Goal: Task Accomplishment & Management: Use online tool/utility

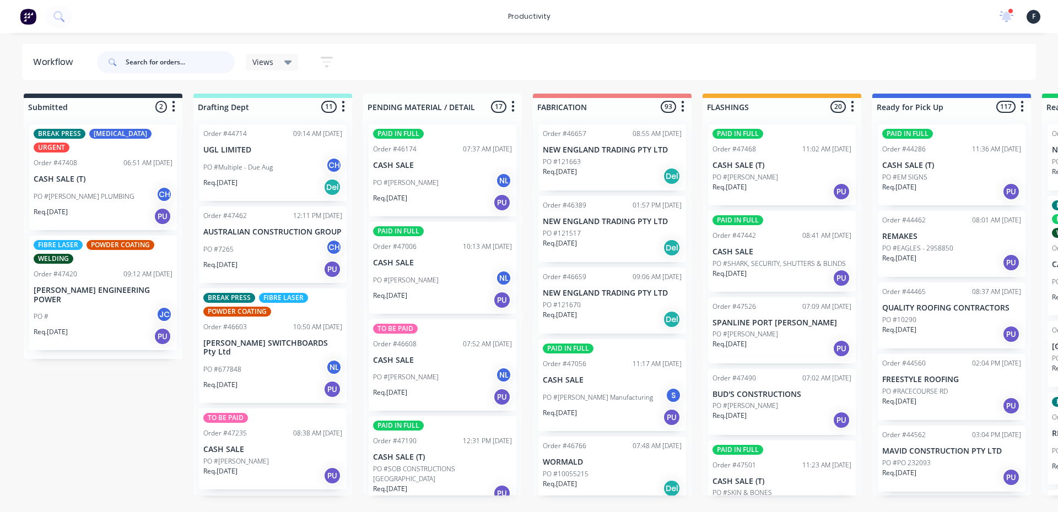
click at [197, 63] on input "text" at bounding box center [180, 62] width 109 height 22
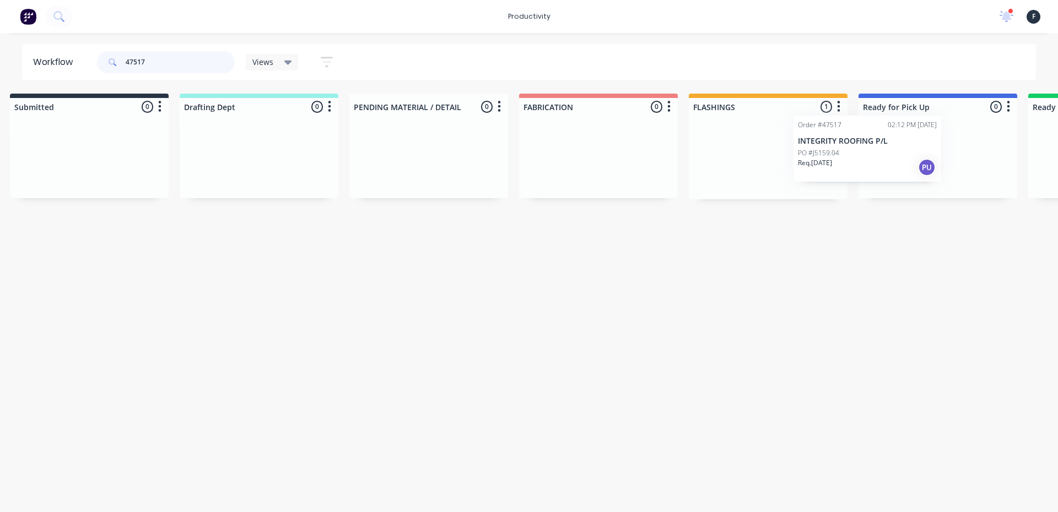
drag, startPoint x: 816, startPoint y: 169, endPoint x: 920, endPoint y: 159, distance: 104.7
click at [919, 159] on div "Submitted 0 Sort By Created date Required date Order number Customer name Most …" at bounding box center [897, 147] width 1838 height 106
type input "47517"
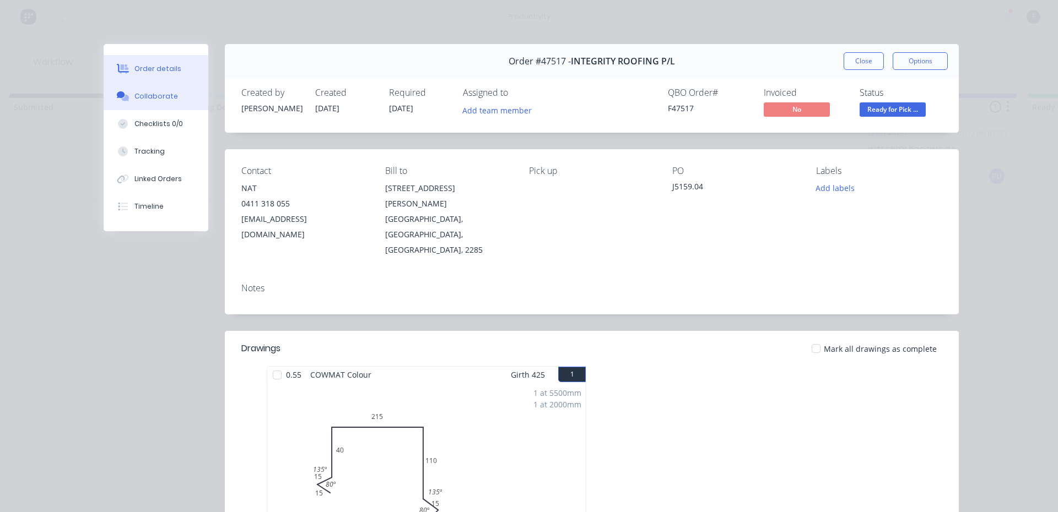
click at [154, 98] on div "Collaborate" at bounding box center [156, 96] width 44 height 10
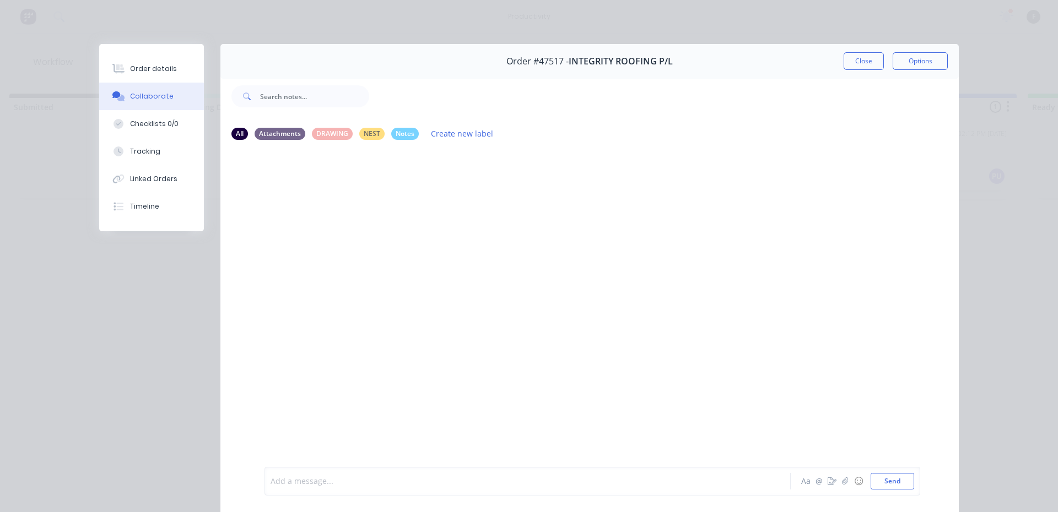
click at [457, 486] on div at bounding box center [512, 482] width 482 height 12
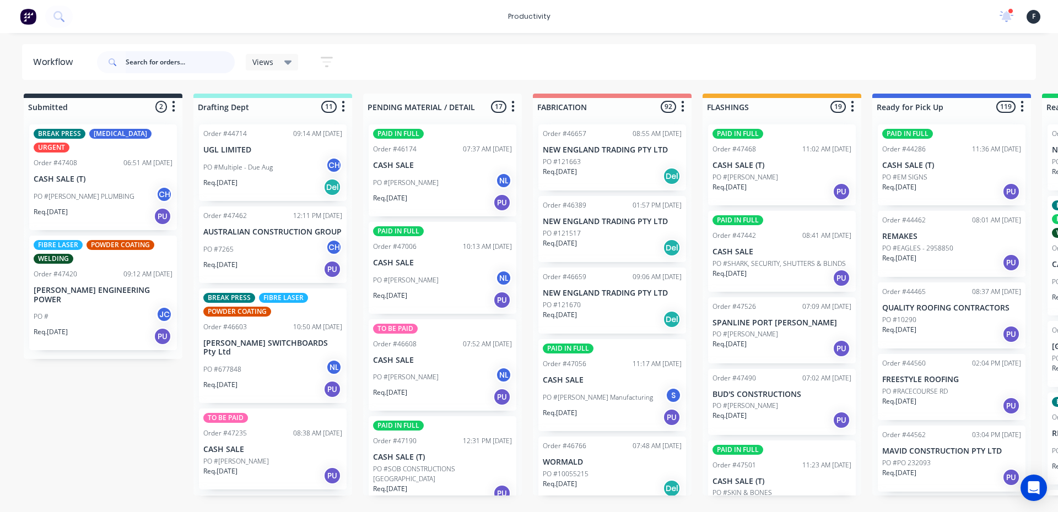
click at [179, 60] on input "text" at bounding box center [180, 62] width 109 height 22
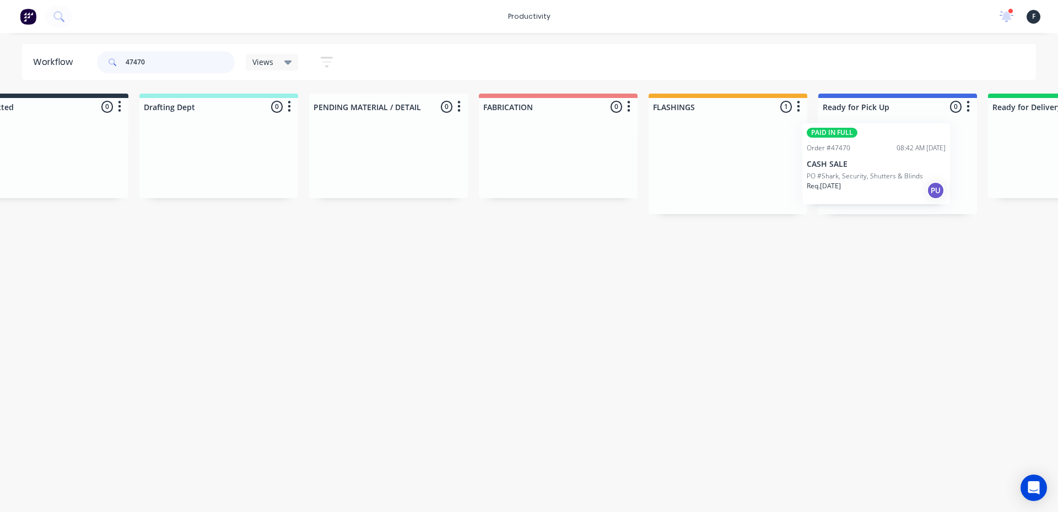
drag, startPoint x: 726, startPoint y: 162, endPoint x: 824, endPoint y: 161, distance: 97.5
click at [824, 161] on div "Submitted 0 Sort By Created date Required date Order number Customer name Most …" at bounding box center [857, 154] width 1838 height 121
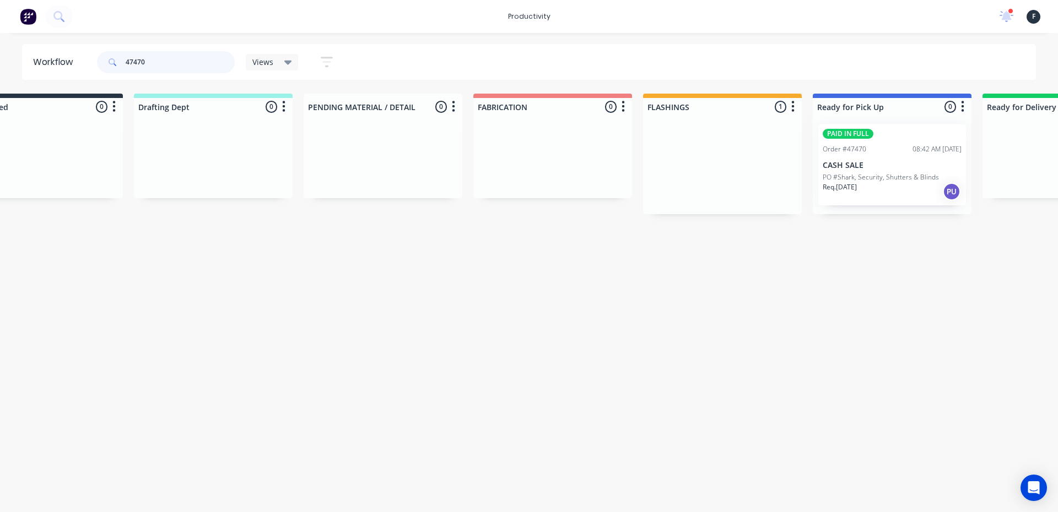
type input "47470"
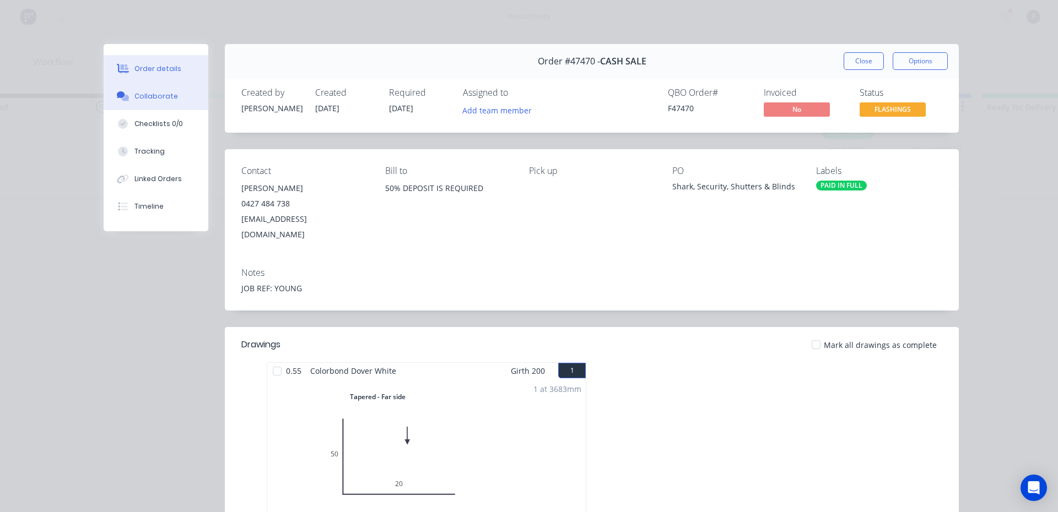
click at [128, 91] on button "Collaborate" at bounding box center [156, 97] width 105 height 28
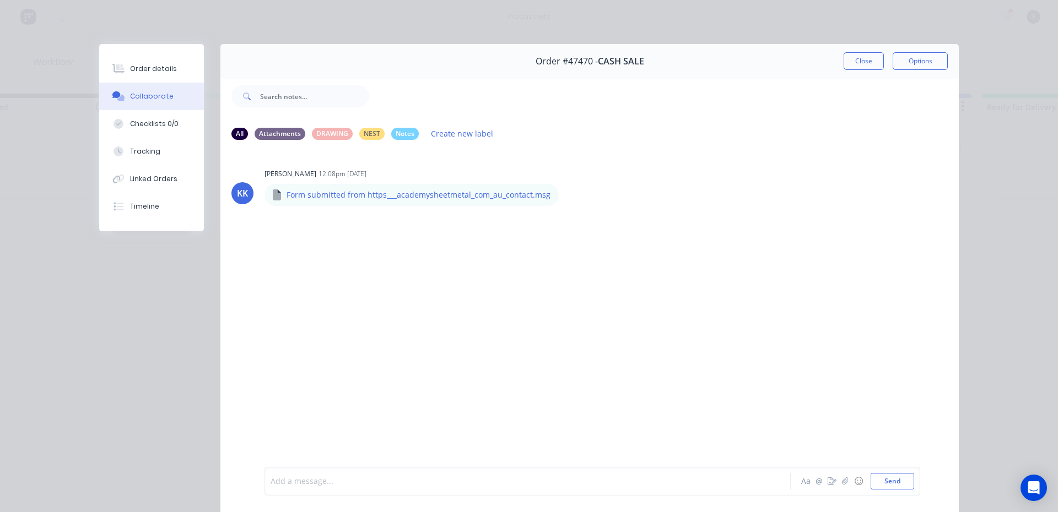
click at [316, 485] on div at bounding box center [512, 482] width 482 height 12
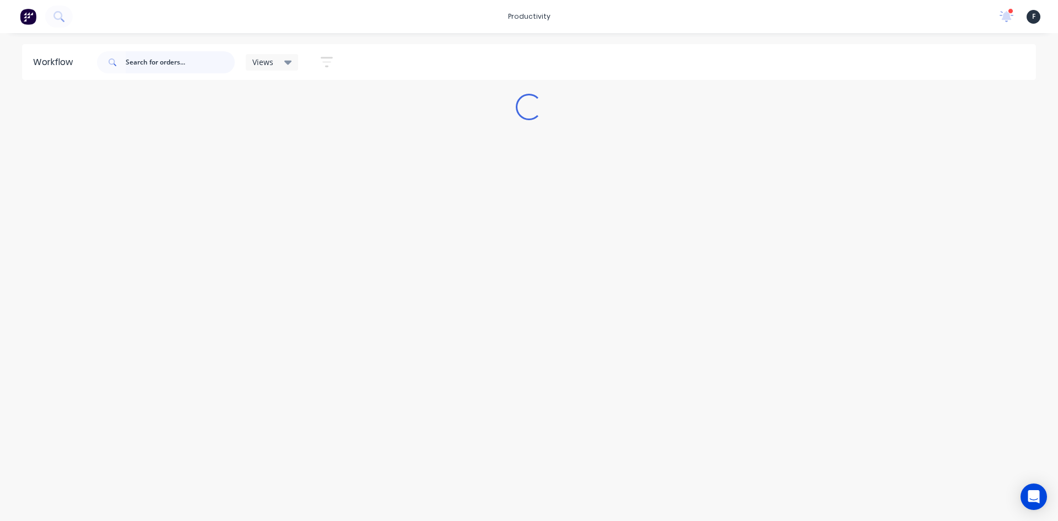
click at [161, 58] on input "text" at bounding box center [180, 62] width 109 height 22
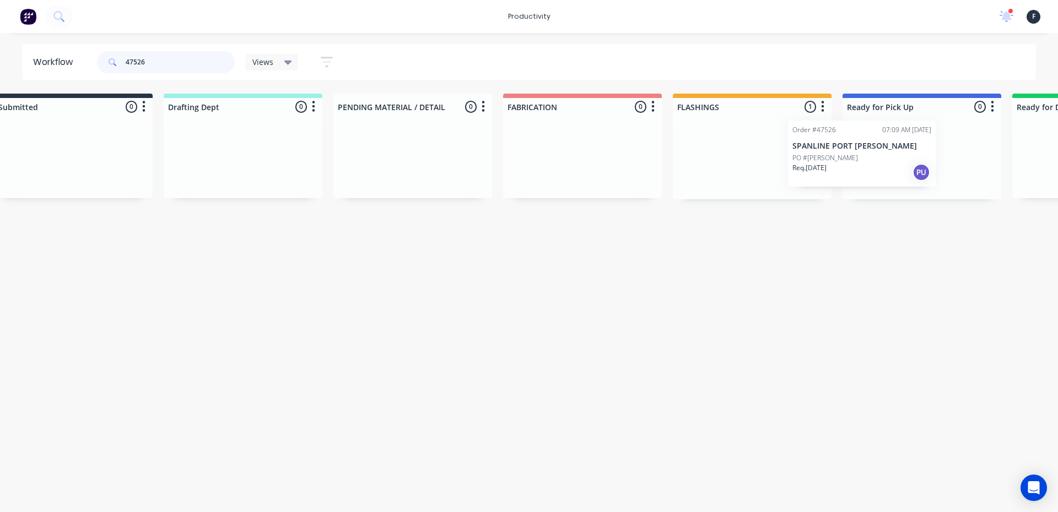
drag, startPoint x: 749, startPoint y: 186, endPoint x: 833, endPoint y: 181, distance: 83.9
click at [833, 181] on div "Submitted 0 Sort By Created date Required date Order number Customer name Most …" at bounding box center [881, 147] width 1838 height 106
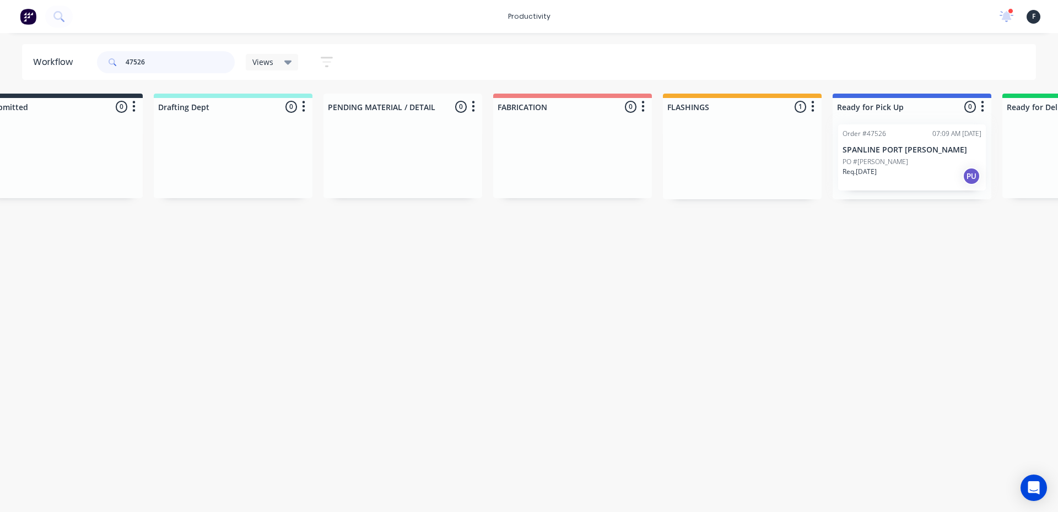
type input "47526"
click at [886, 169] on div at bounding box center [912, 158] width 159 height 84
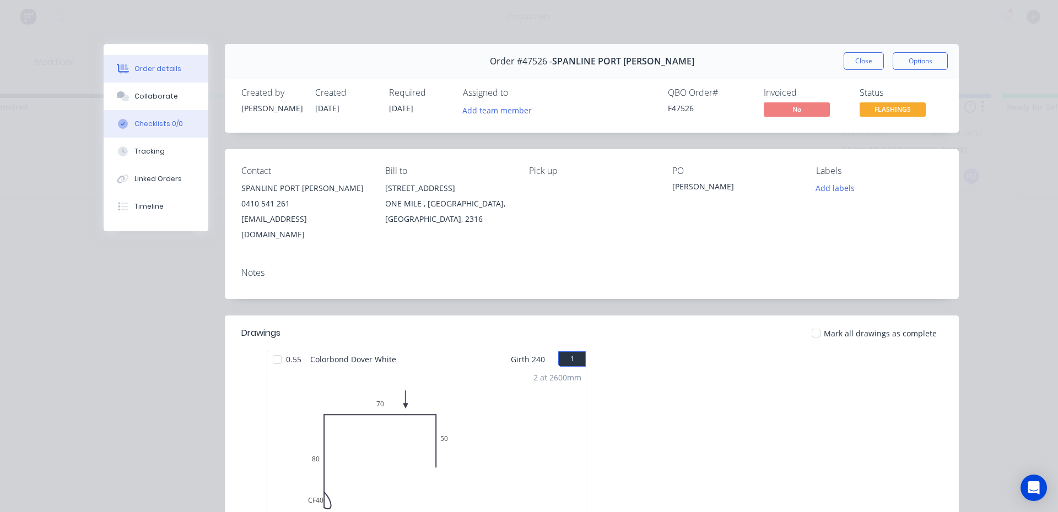
click at [138, 114] on button "Checklists 0/0" at bounding box center [156, 124] width 105 height 28
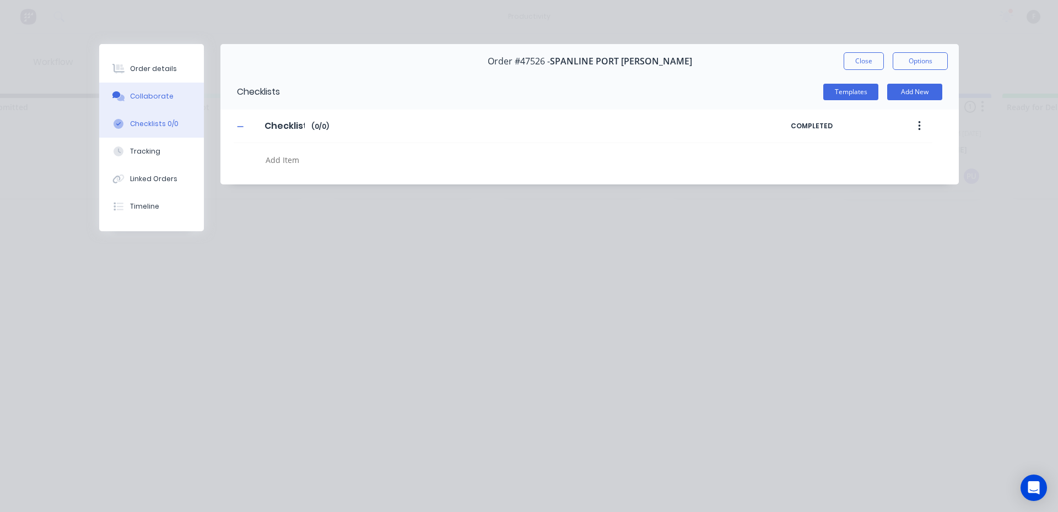
type textarea "x"
click at [137, 102] on button "Collaborate" at bounding box center [151, 97] width 105 height 28
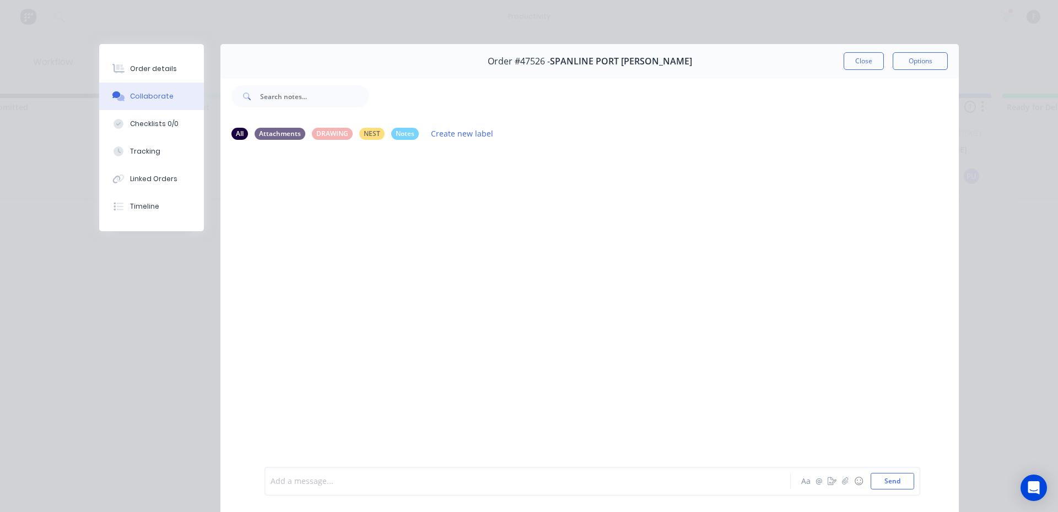
click at [321, 485] on div at bounding box center [512, 482] width 482 height 12
click at [851, 52] on button "Close" at bounding box center [864, 61] width 40 height 18
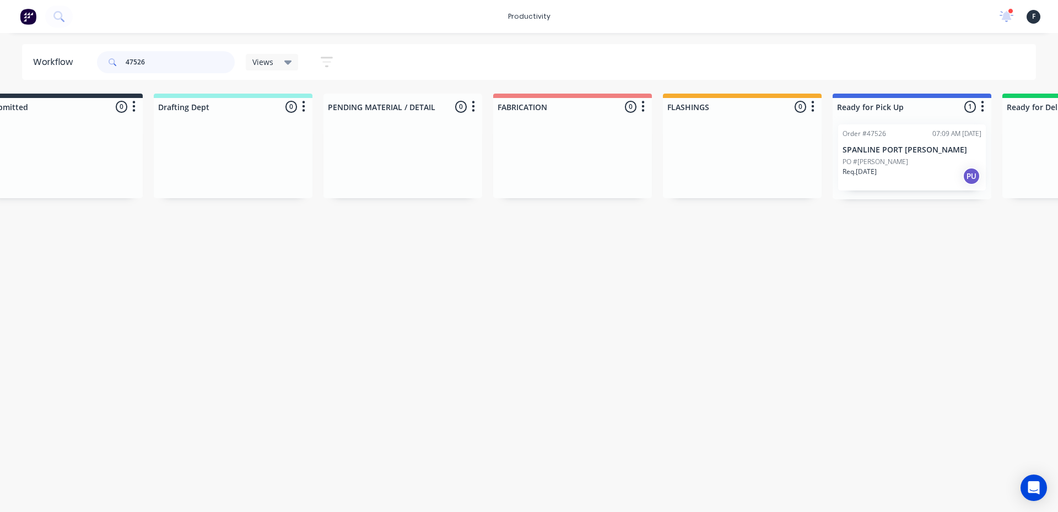
click at [186, 63] on input "47526" at bounding box center [180, 62] width 109 height 22
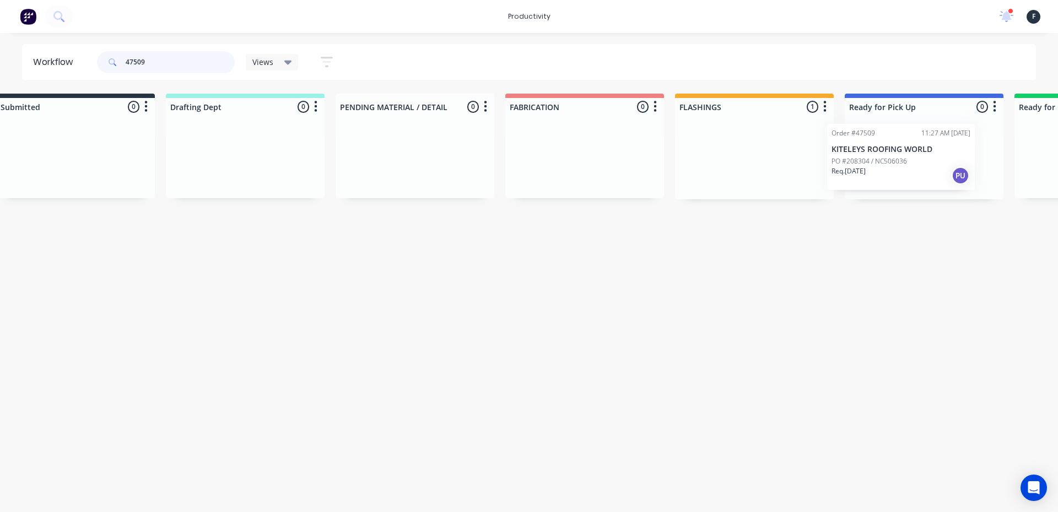
scroll to position [0, 58]
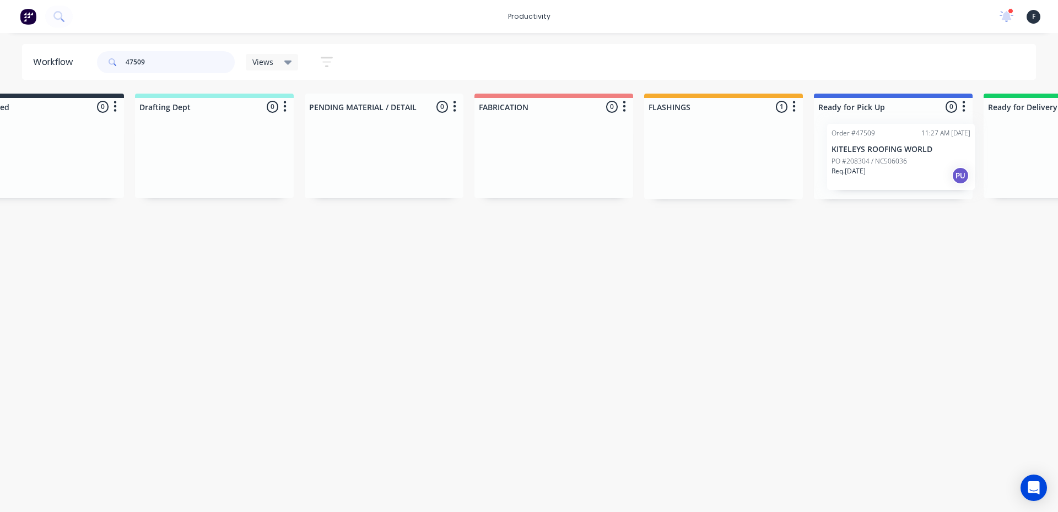
drag, startPoint x: 789, startPoint y: 180, endPoint x: 912, endPoint y: 179, distance: 122.9
click at [912, 179] on div "Submitted 0 Sort By Created date Required date Order number Customer name Most …" at bounding box center [852, 147] width 1838 height 106
type input "47509"
click at [898, 171] on div at bounding box center [893, 158] width 159 height 84
click at [872, 174] on div "Req. 04/09/25 PU" at bounding box center [893, 176] width 139 height 19
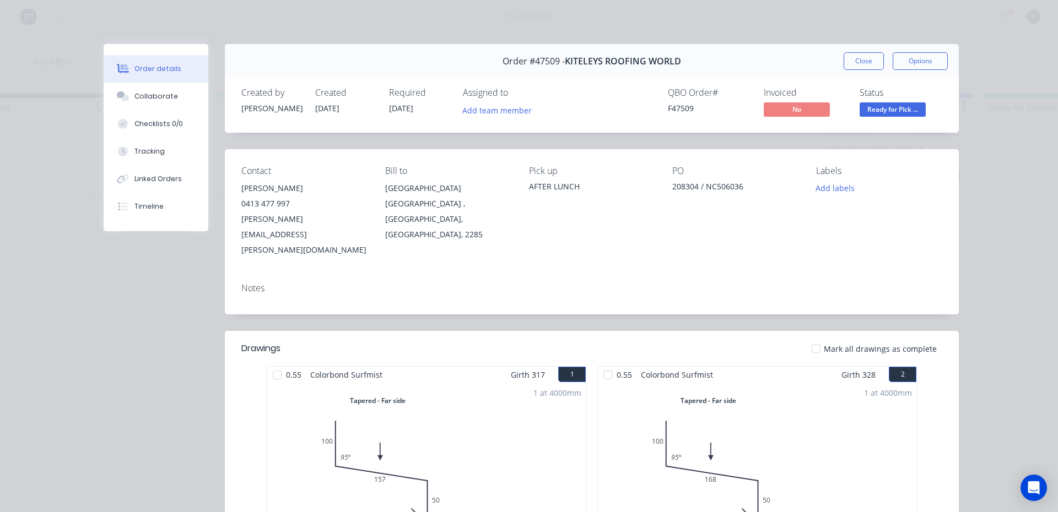
click at [146, 87] on button "Collaborate" at bounding box center [156, 97] width 105 height 28
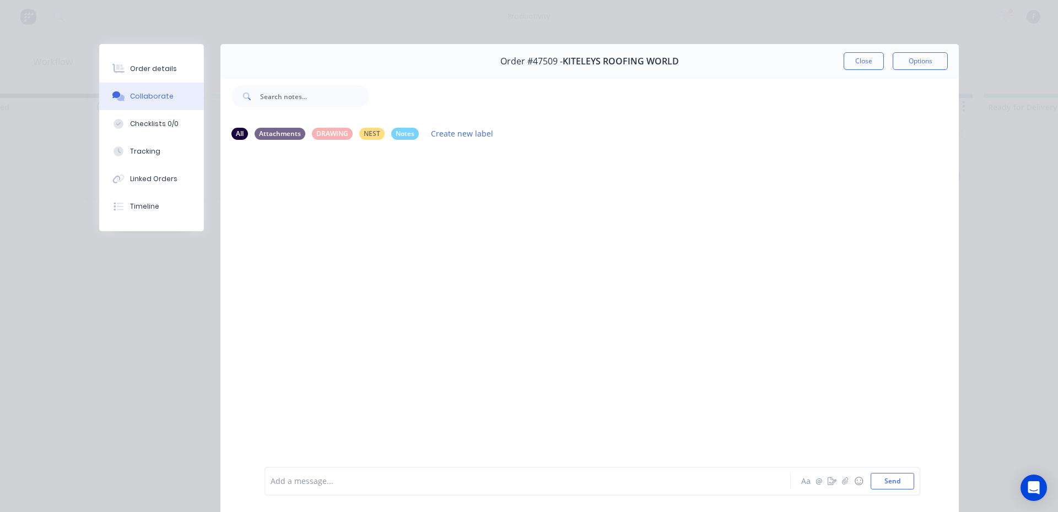
click at [360, 474] on div "Add a message..." at bounding box center [512, 481] width 483 height 17
click at [847, 66] on button "Close" at bounding box center [864, 61] width 40 height 18
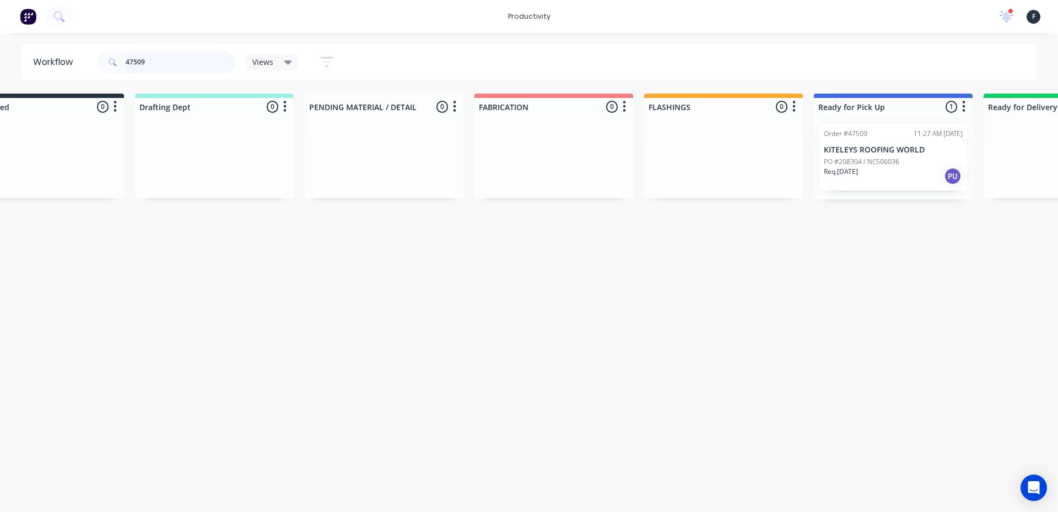
click at [196, 52] on input "47509" at bounding box center [180, 62] width 109 height 22
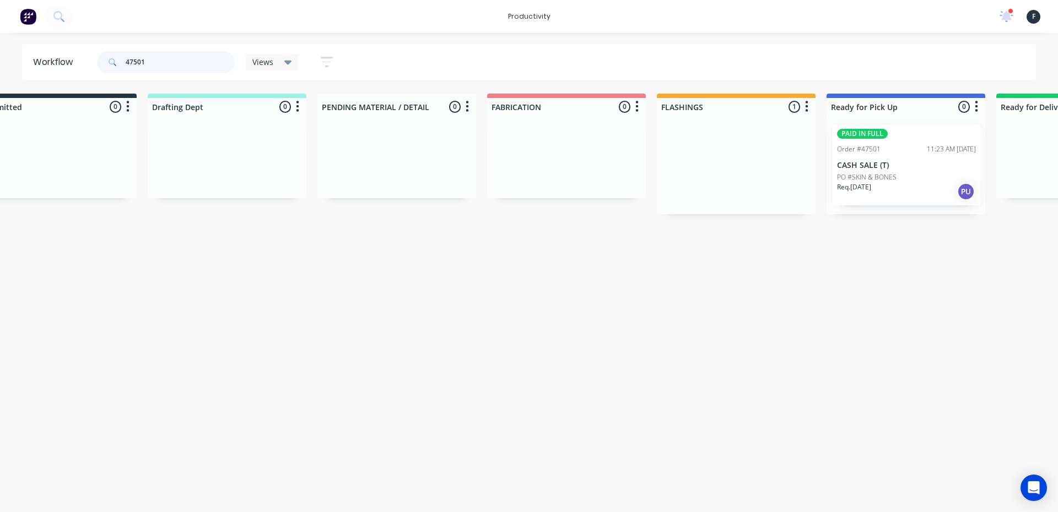
drag, startPoint x: 750, startPoint y: 202, endPoint x: 878, endPoint y: 201, distance: 127.8
click at [878, 201] on div "Submitted 0 Sort By Created date Required date Order number Customer name Most …" at bounding box center [865, 154] width 1838 height 121
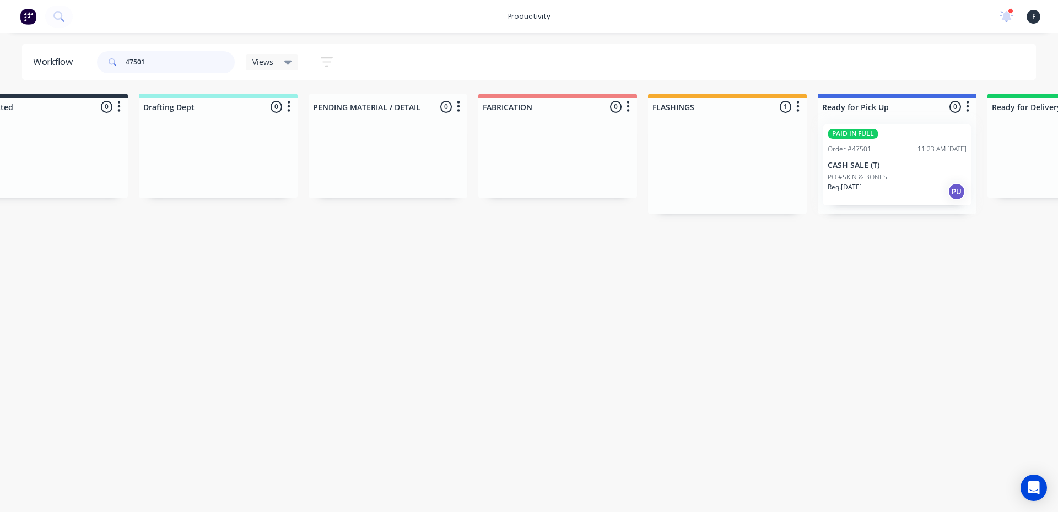
type input "47501"
click at [878, 188] on div at bounding box center [897, 165] width 159 height 99
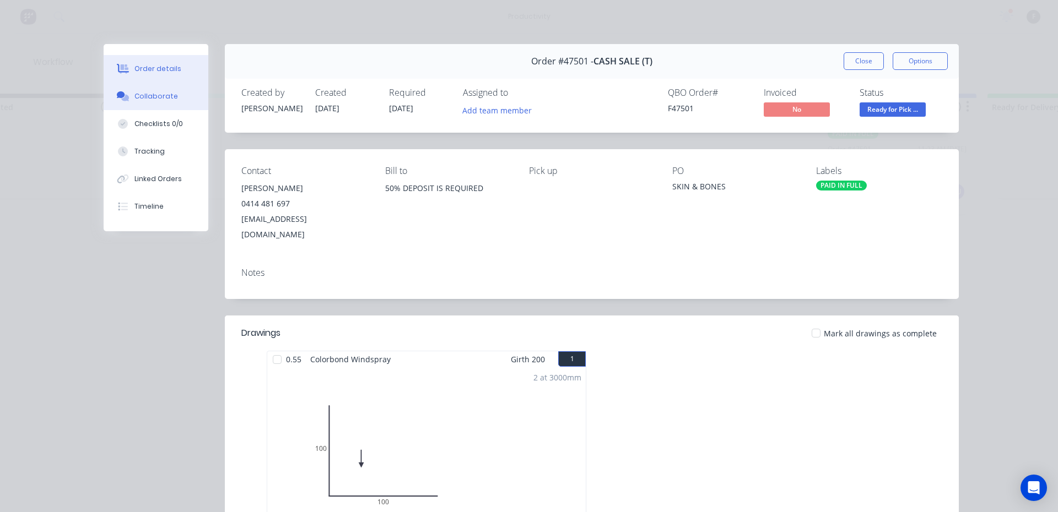
click at [148, 104] on button "Collaborate" at bounding box center [156, 97] width 105 height 28
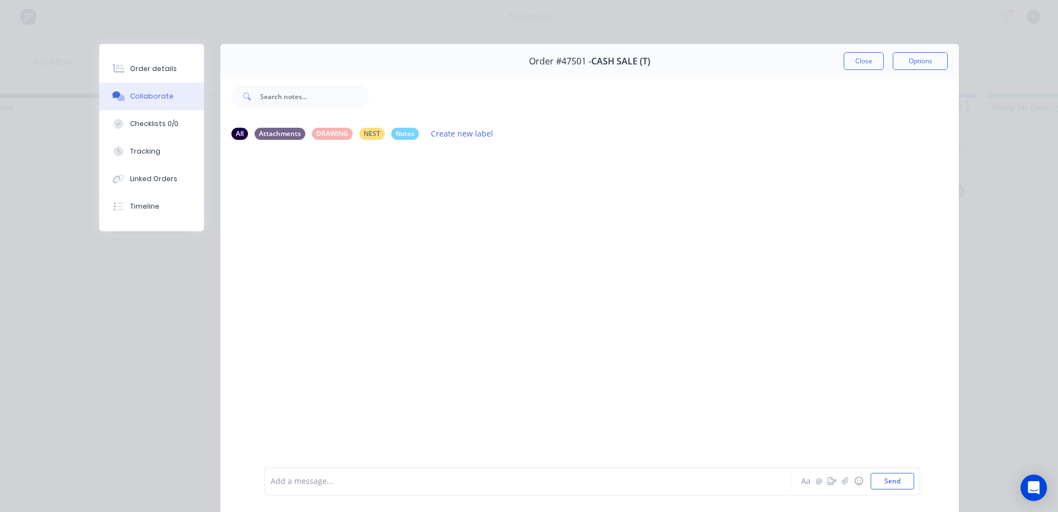
click at [304, 478] on div at bounding box center [512, 482] width 482 height 12
click at [855, 55] on button "Close" at bounding box center [864, 61] width 40 height 18
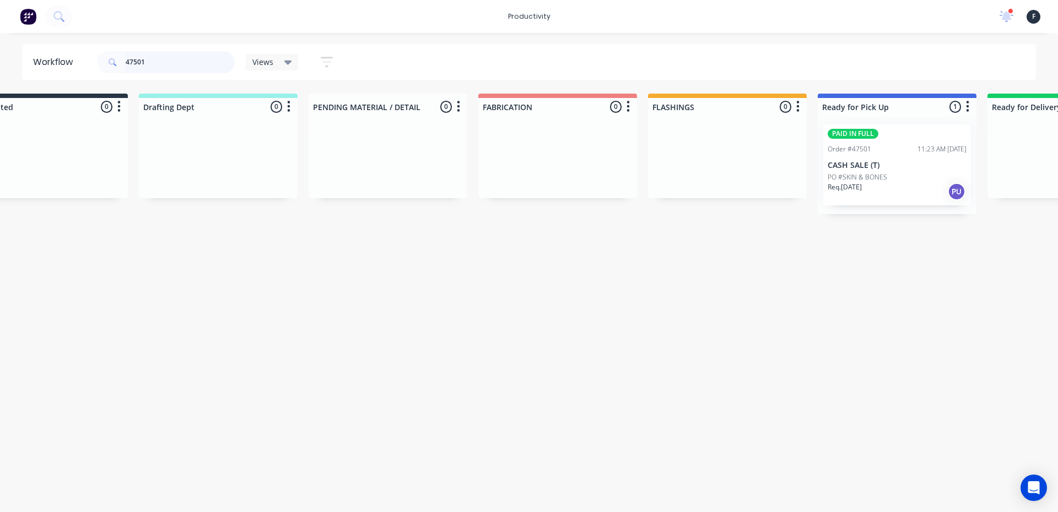
click at [203, 68] on input "47501" at bounding box center [180, 62] width 109 height 22
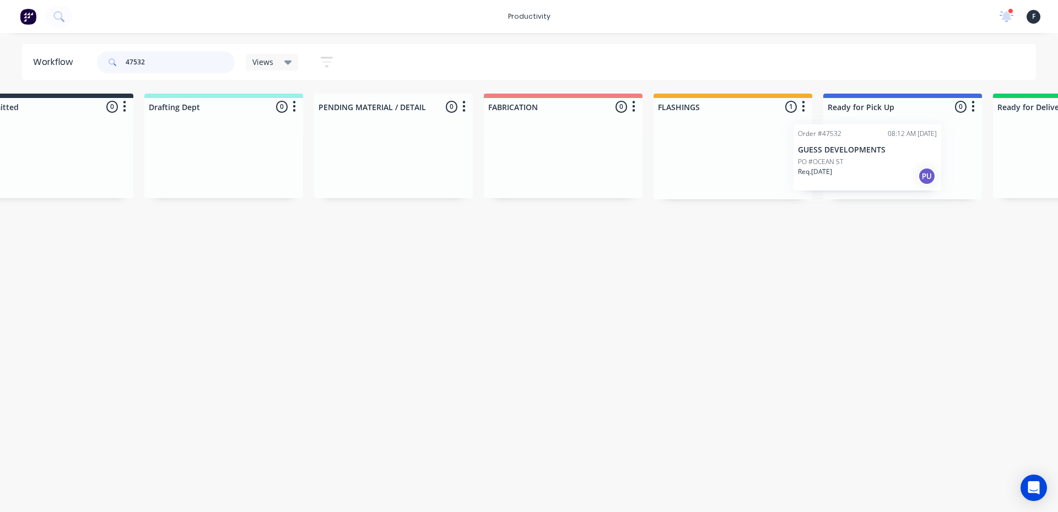
drag, startPoint x: 743, startPoint y: 176, endPoint x: 859, endPoint y: 175, distance: 115.7
click at [859, 175] on div "Submitted 0 Sort By Created date Required date Order number Customer name Most …" at bounding box center [862, 147] width 1838 height 106
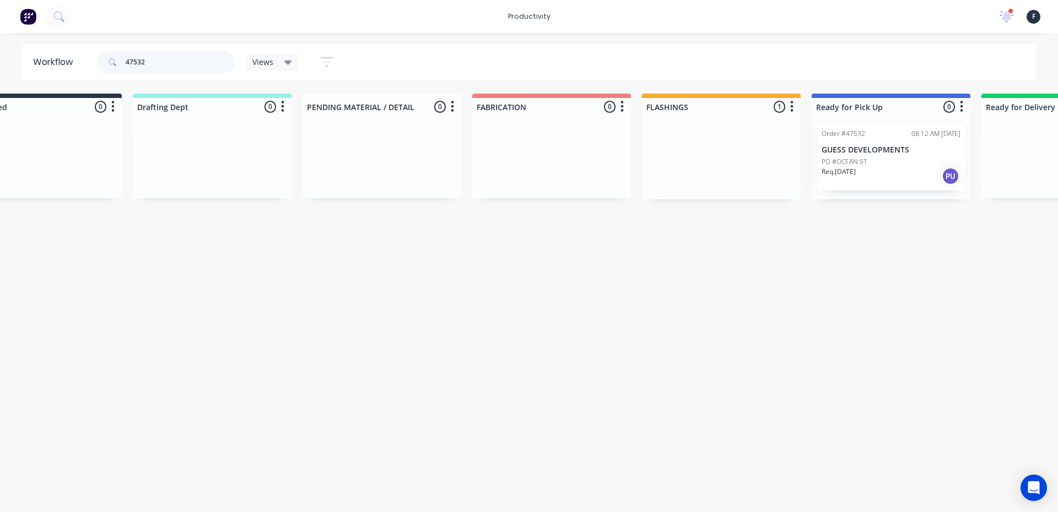
type input "47532"
click at [859, 175] on div at bounding box center [891, 158] width 159 height 84
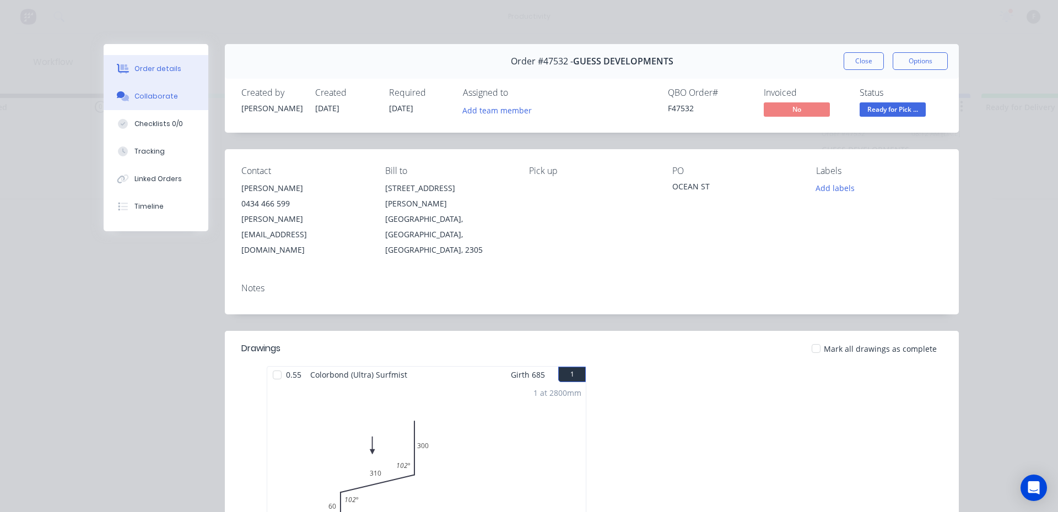
click at [194, 105] on button "Collaborate" at bounding box center [156, 97] width 105 height 28
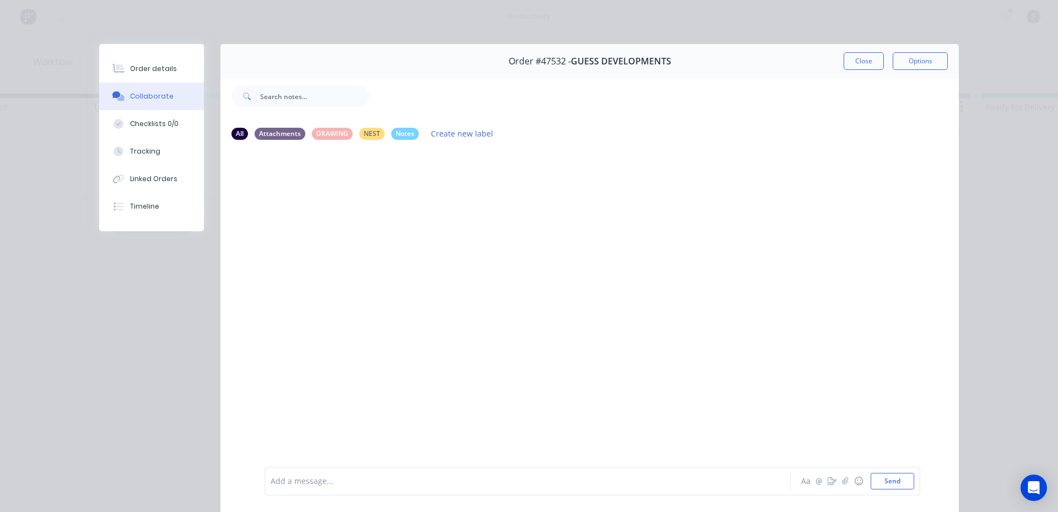
click at [313, 484] on div at bounding box center [512, 482] width 482 height 12
click at [849, 56] on button "Close" at bounding box center [864, 61] width 40 height 18
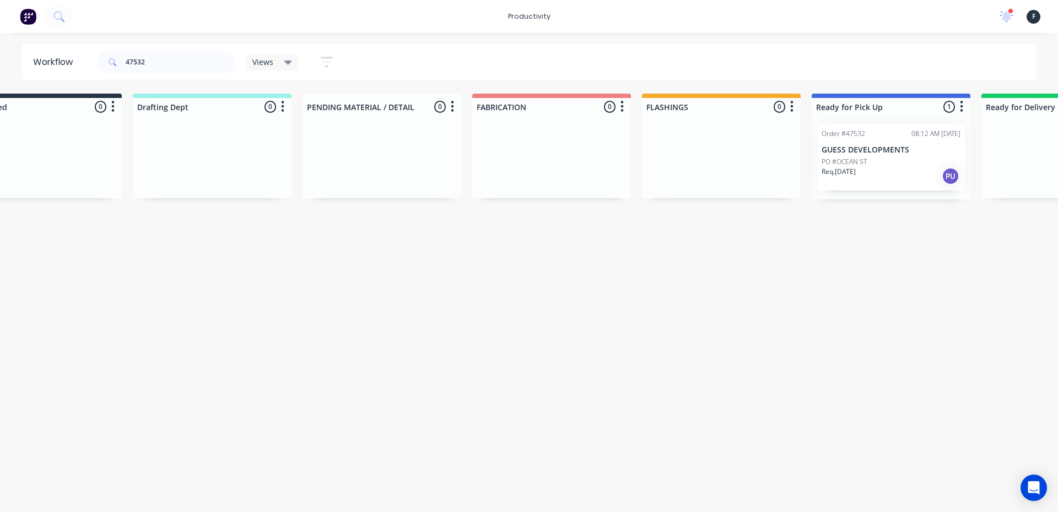
click at [134, 50] on div "47532" at bounding box center [166, 62] width 138 height 33
click at [150, 58] on input "47532" at bounding box center [180, 62] width 109 height 22
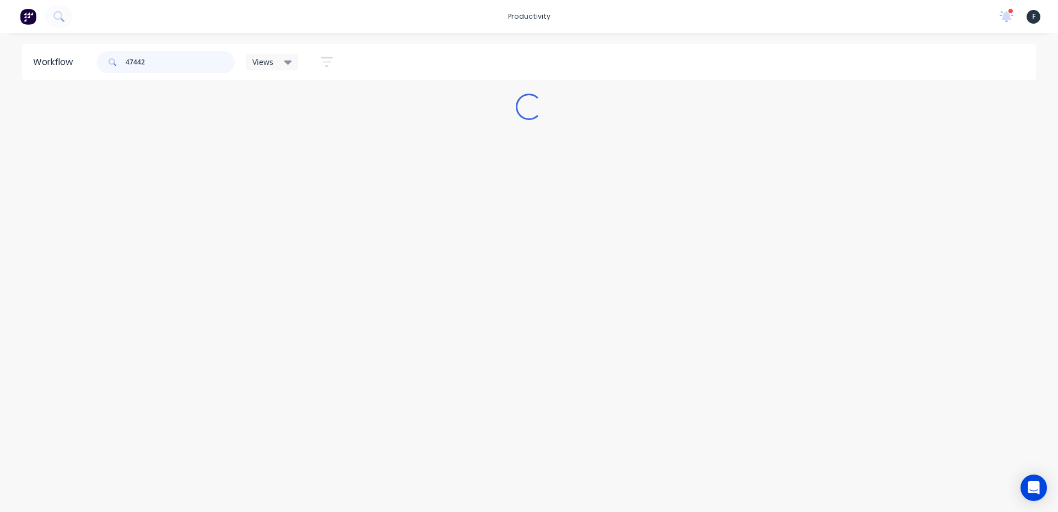
scroll to position [0, 0]
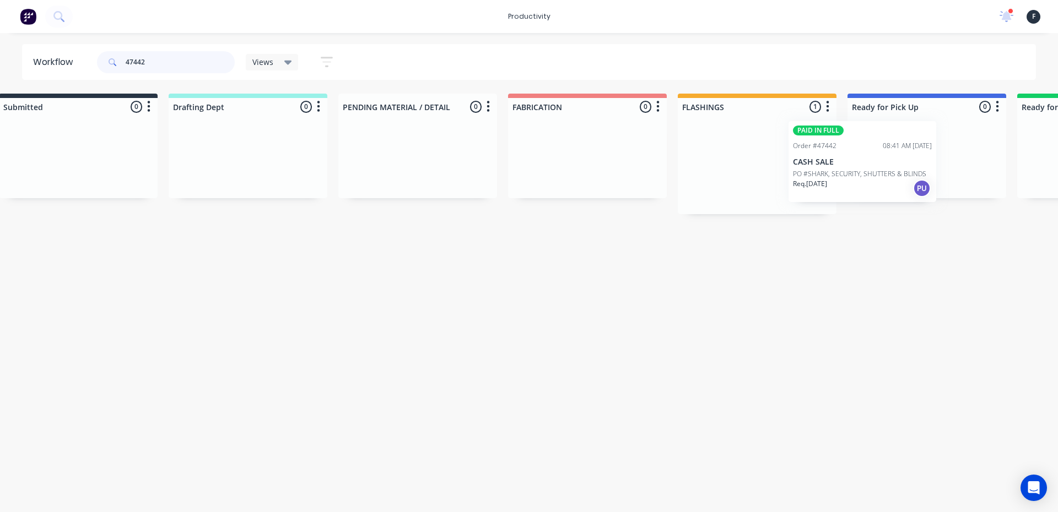
drag, startPoint x: 734, startPoint y: 185, endPoint x: 827, endPoint y: 181, distance: 93.2
click at [827, 181] on div "PAID IN FULL Order #47442 08:41 AM 03/09/25 CASH SALE PO #SHARK, SECURITY, SHUT…" at bounding box center [757, 165] width 159 height 99
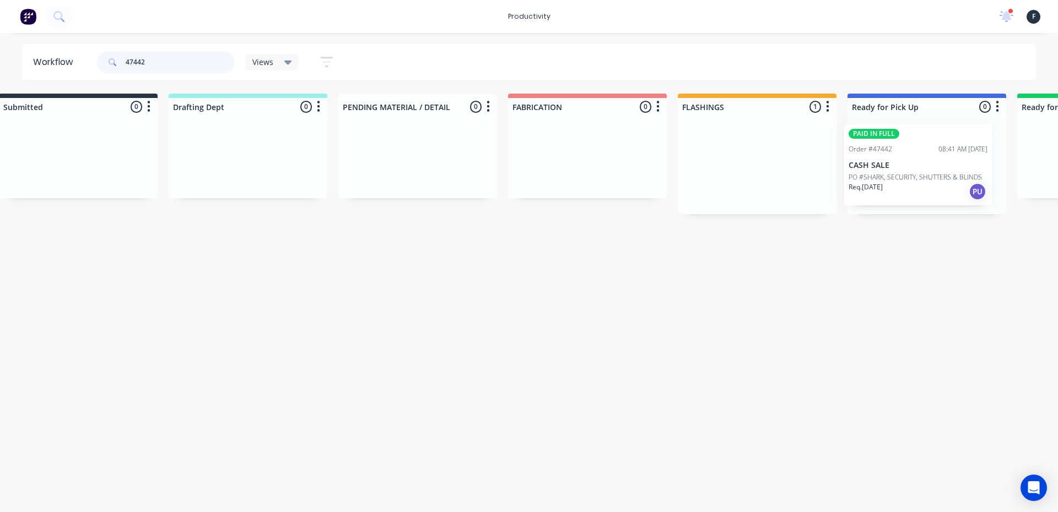
scroll to position [0, 34]
type input "47442"
click at [842, 174] on div at bounding box center [918, 165] width 159 height 99
click at [869, 195] on div "Req. 04/09/25 PU" at bounding box center [918, 191] width 139 height 19
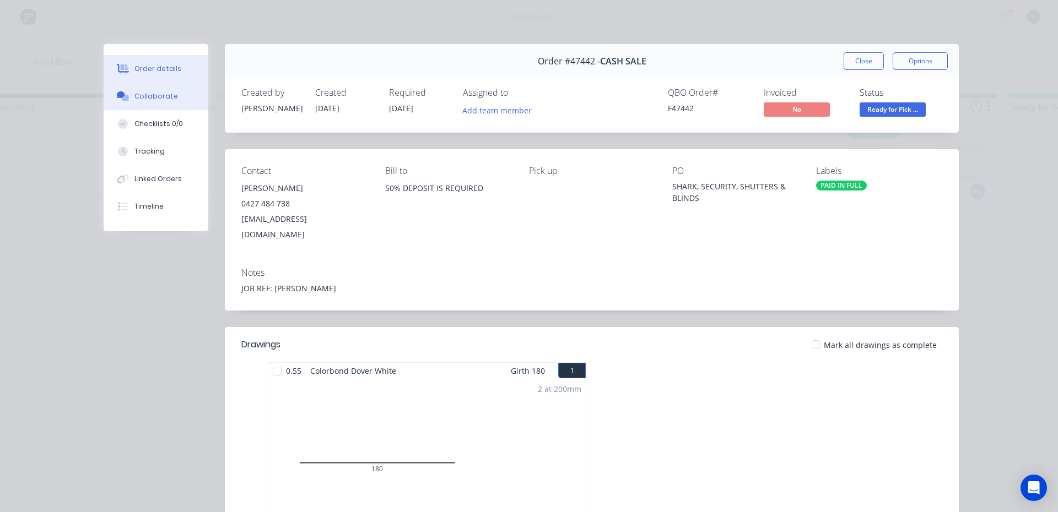
click at [170, 99] on button "Collaborate" at bounding box center [156, 97] width 105 height 28
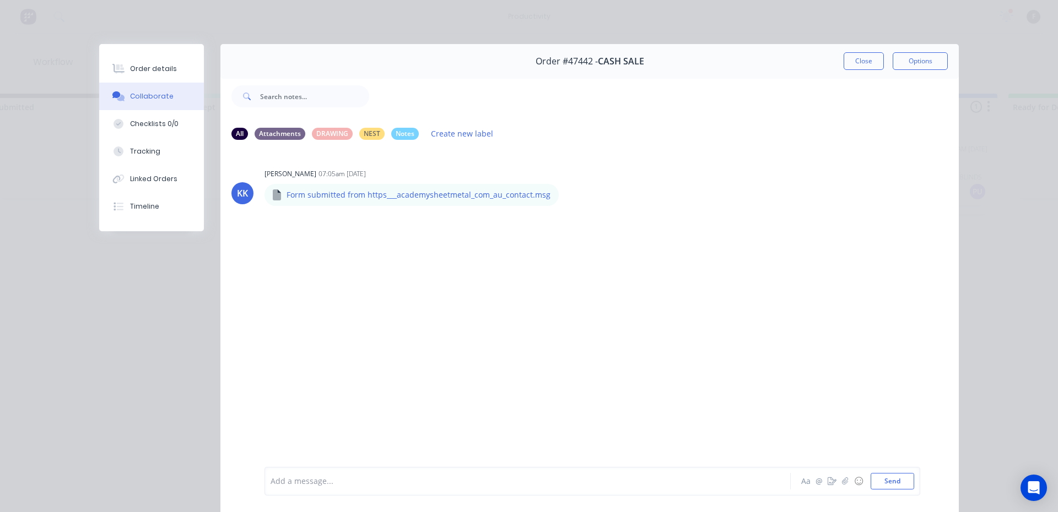
click at [299, 480] on div at bounding box center [512, 482] width 482 height 12
click at [861, 56] on button "Close" at bounding box center [864, 61] width 40 height 18
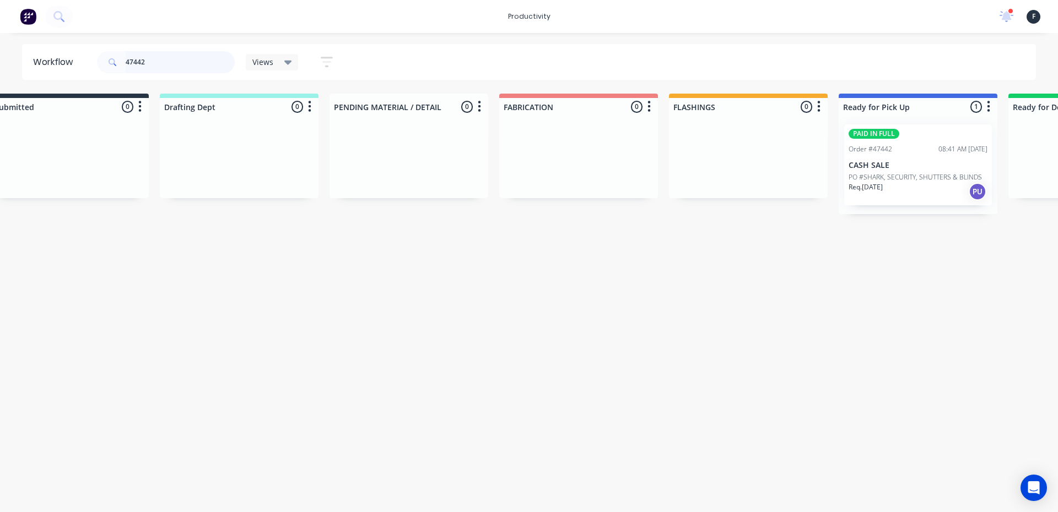
click at [168, 61] on input "47442" at bounding box center [180, 62] width 109 height 22
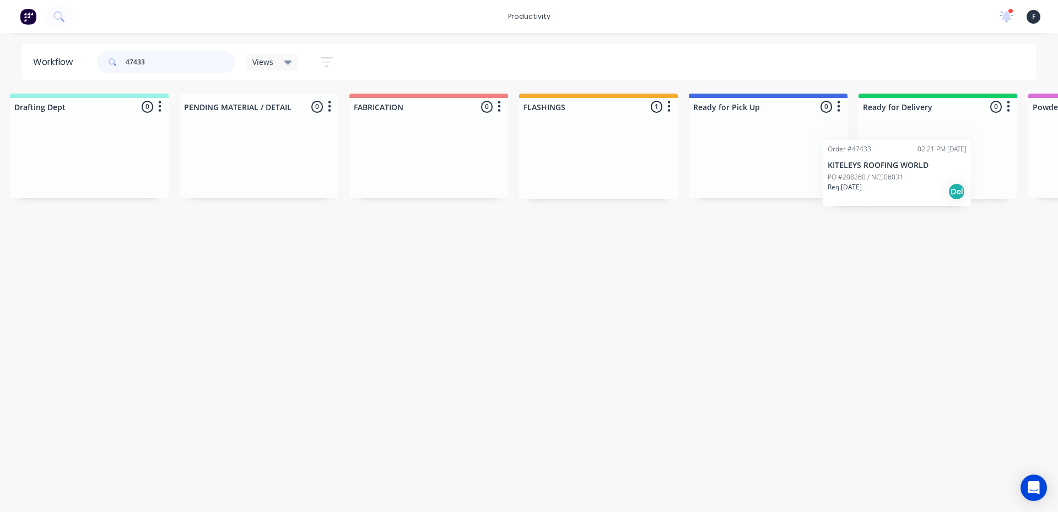
drag, startPoint x: 722, startPoint y: 152, endPoint x: 840, endPoint y: 168, distance: 118.9
click at [840, 168] on div "Submitted 0 Sort By Created date Required date Order number Customer name Most …" at bounding box center [727, 147] width 1838 height 106
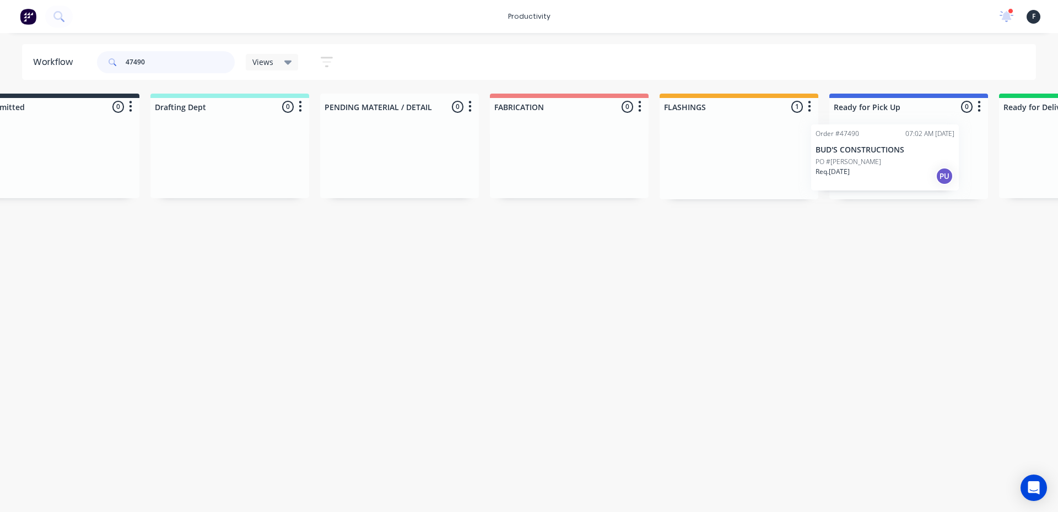
drag, startPoint x: 736, startPoint y: 164, endPoint x: 854, endPoint y: 165, distance: 118.5
click at [854, 165] on div "Submitted 0 Sort By Created date Required date Order number Customer name Most …" at bounding box center [868, 147] width 1838 height 106
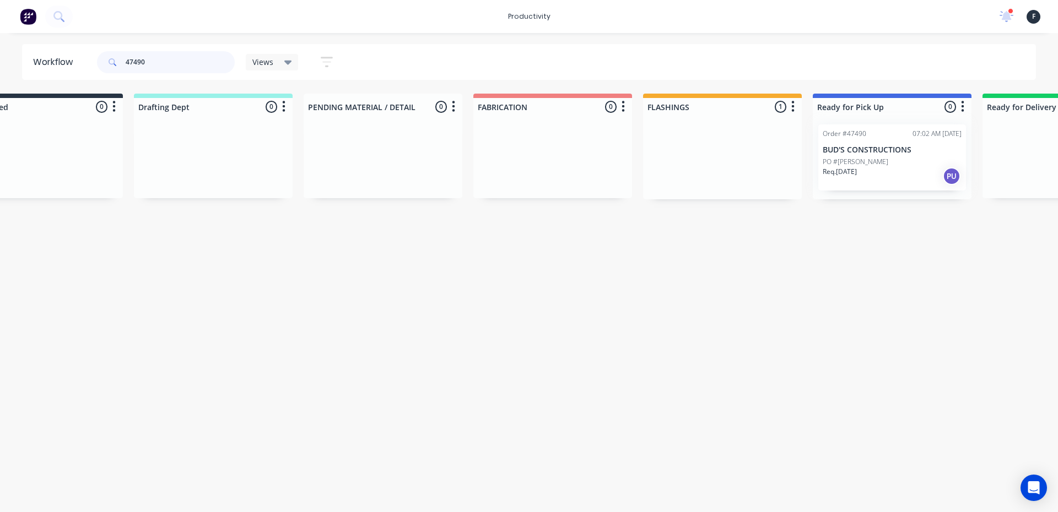
type input "47490"
click at [848, 159] on div at bounding box center [892, 158] width 159 height 84
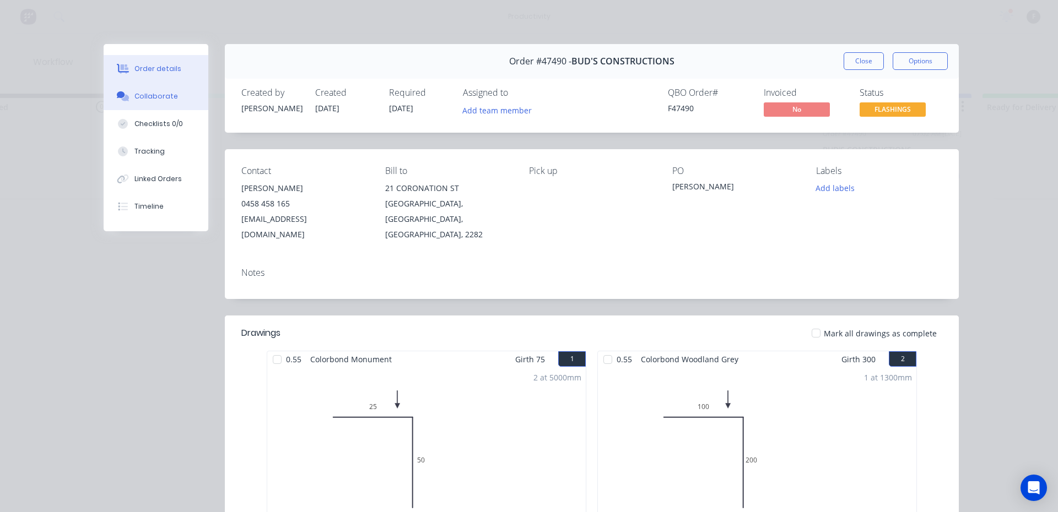
click at [134, 99] on div "Collaborate" at bounding box center [156, 96] width 44 height 10
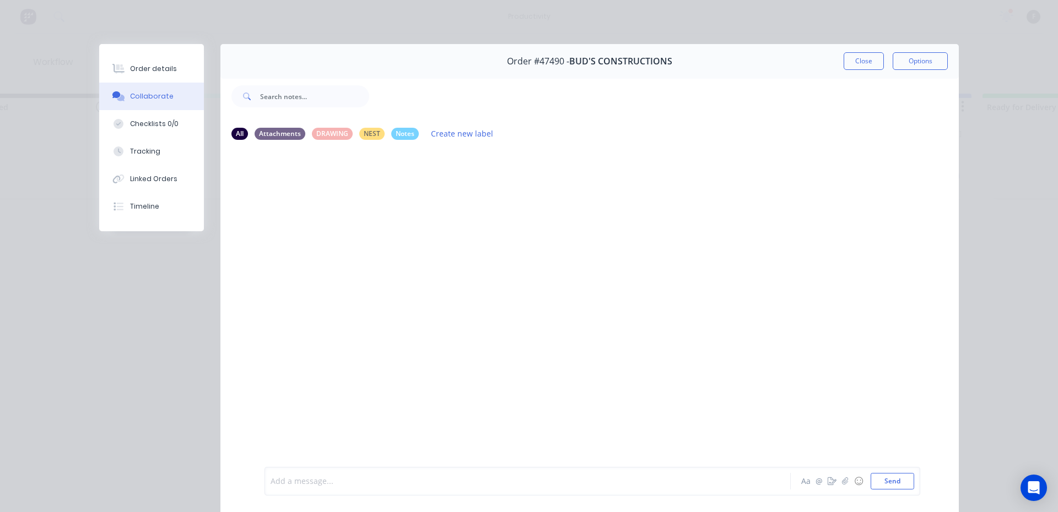
click at [331, 478] on div at bounding box center [512, 482] width 482 height 12
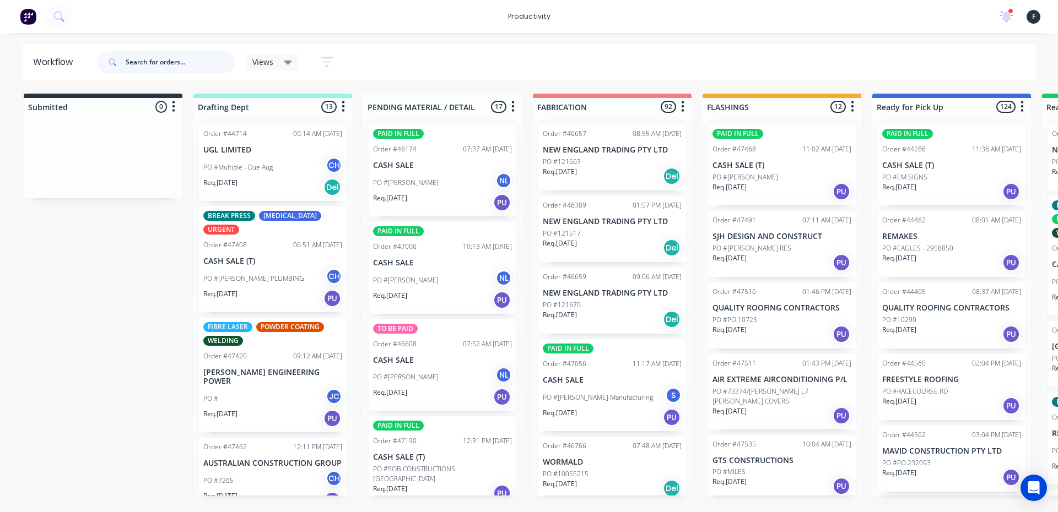
click at [163, 66] on input "text" at bounding box center [180, 62] width 109 height 22
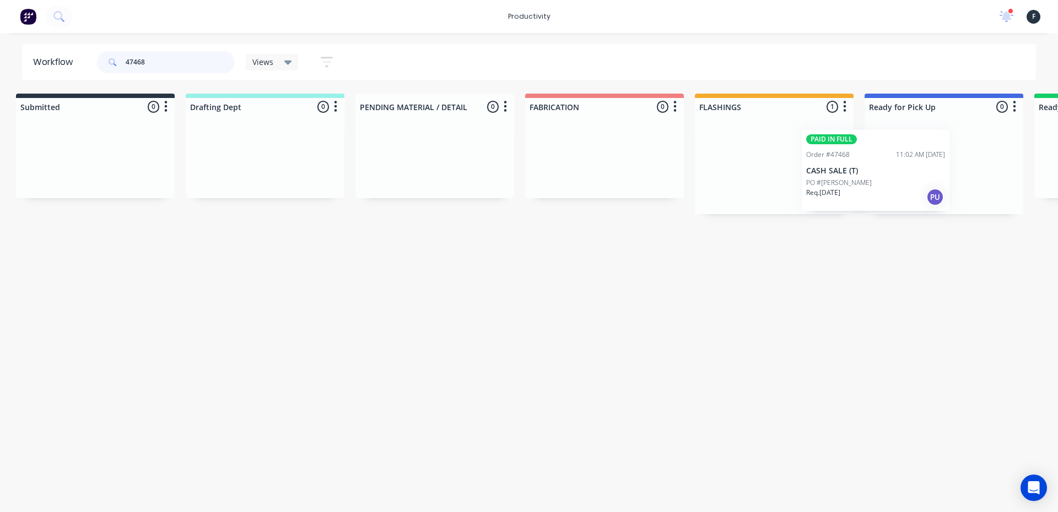
drag, startPoint x: 791, startPoint y: 174, endPoint x: 892, endPoint y: 179, distance: 100.4
click at [892, 179] on div "Submitted 0 Sort By Created date Required date Order number Customer name Most …" at bounding box center [903, 154] width 1838 height 121
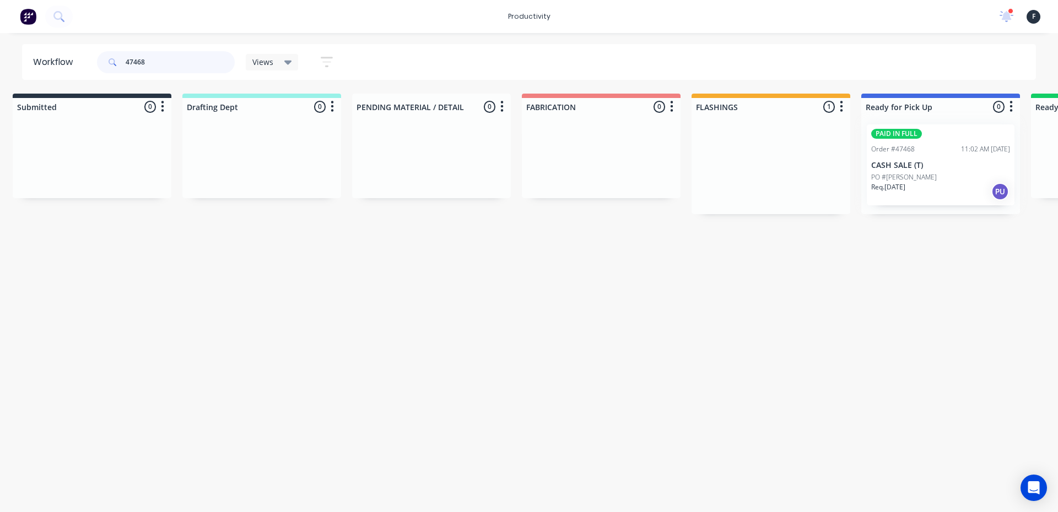
type input "47468"
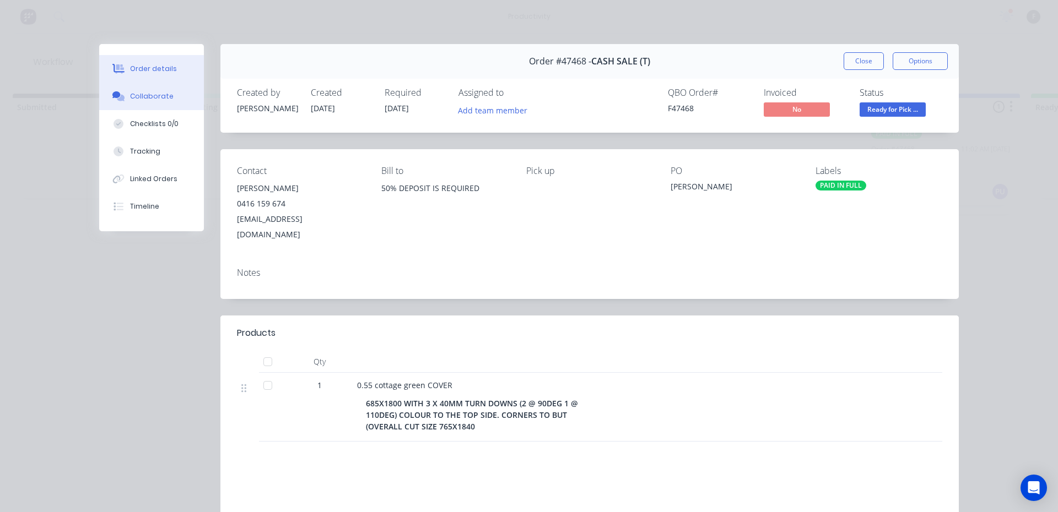
click at [105, 96] on button "Collaborate" at bounding box center [151, 97] width 105 height 28
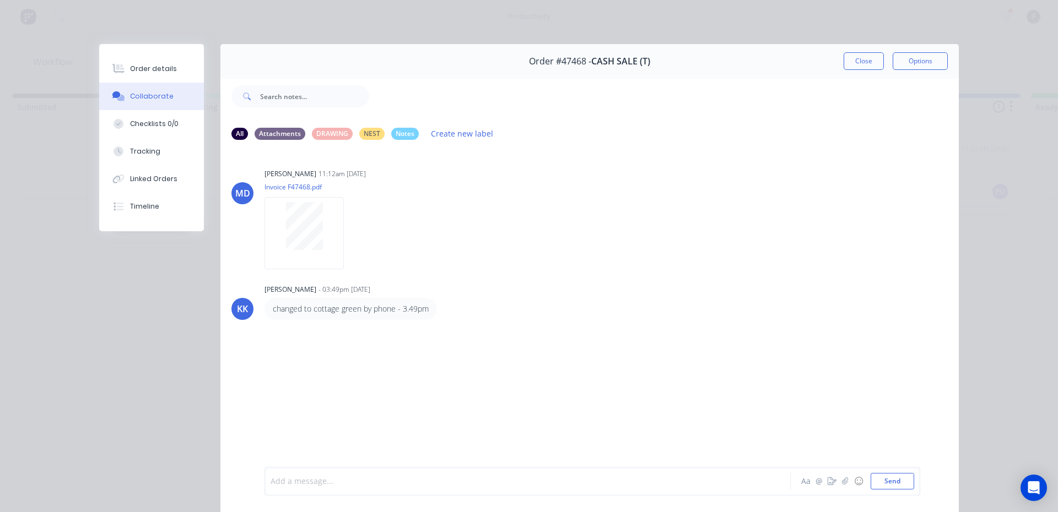
click at [309, 483] on div at bounding box center [512, 482] width 482 height 12
